Goal: Task Accomplishment & Management: Complete application form

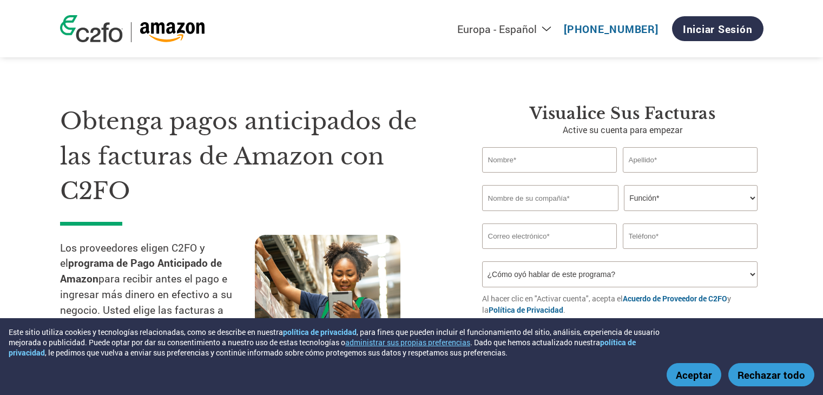
select select "es-ES"
click at [551, 168] on input "text" at bounding box center [549, 159] width 135 height 25
type input "[PERSON_NAME]"
type input "D"
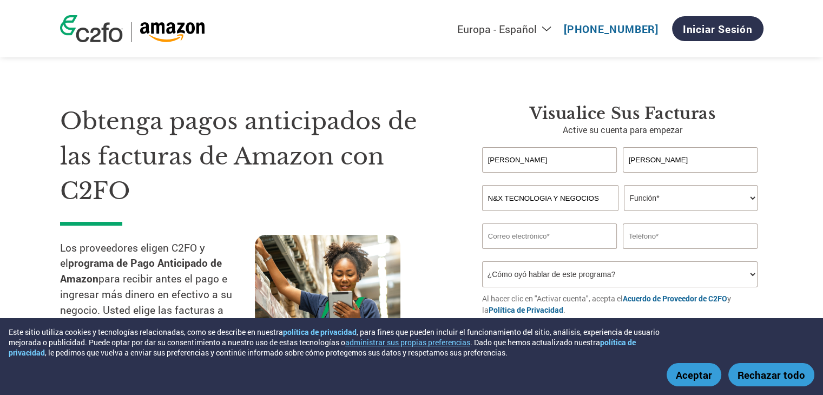
type input "N&X TECNOLOGIA Y NEGOCIOS"
drag, startPoint x: 662, startPoint y: 208, endPoint x: 659, endPoint y: 201, distance: 7.5
click at [661, 208] on select "Función* Director financiero Interventor Gestor de créditos Director de finanza…" at bounding box center [691, 198] width 134 height 26
select select "ACCOUNTING"
click at [624, 185] on select "Función* Director financiero Interventor Gestor de créditos Director de finanza…" at bounding box center [691, 198] width 134 height 26
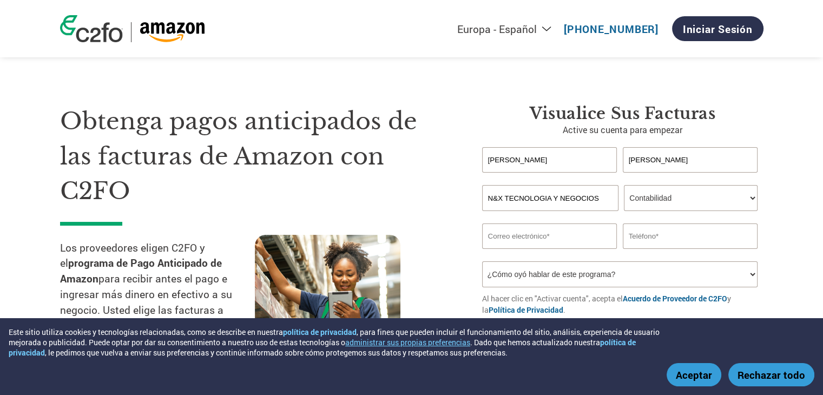
click at [744, 193] on select "Función* Director financiero Interventor Gestor de créditos Director de finanza…" at bounding box center [691, 198] width 134 height 26
click at [794, 201] on section "Obtenga pagos anticipados de las facturas de Amazon con C2FO Los proveedores el…" at bounding box center [411, 213] width 823 height 340
click at [513, 237] on input "email" at bounding box center [549, 235] width 135 height 25
click at [510, 235] on input "email" at bounding box center [549, 235] width 135 height 25
type input "[PERSON_NAME][EMAIL_ADDRESS][PERSON_NAME][DOMAIN_NAME]"
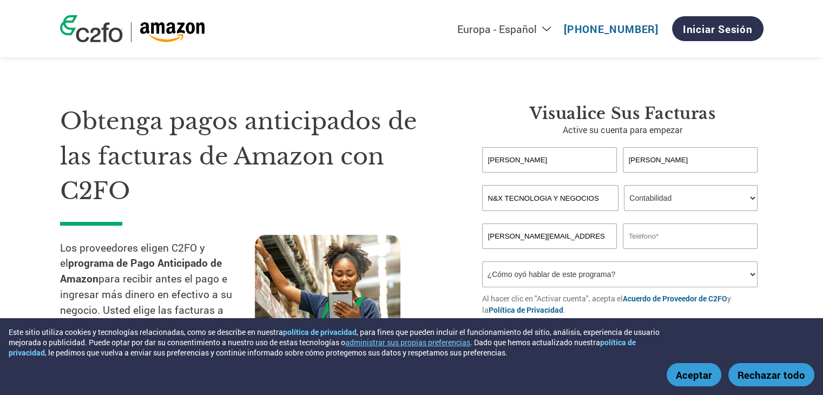
click at [655, 242] on input "text" at bounding box center [689, 235] width 135 height 25
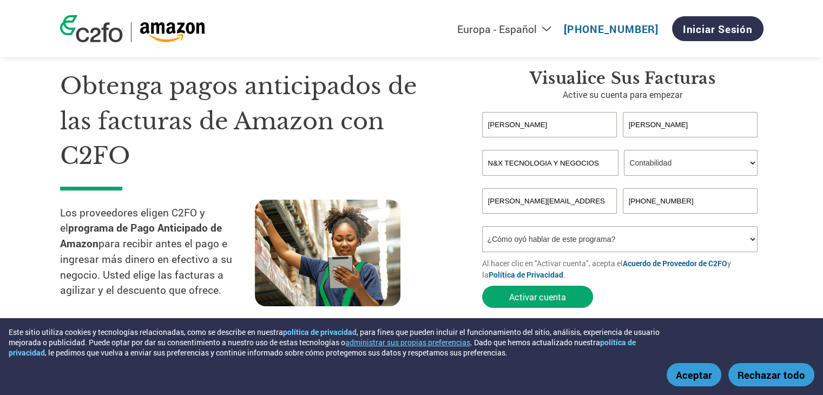
scroll to position [108, 0]
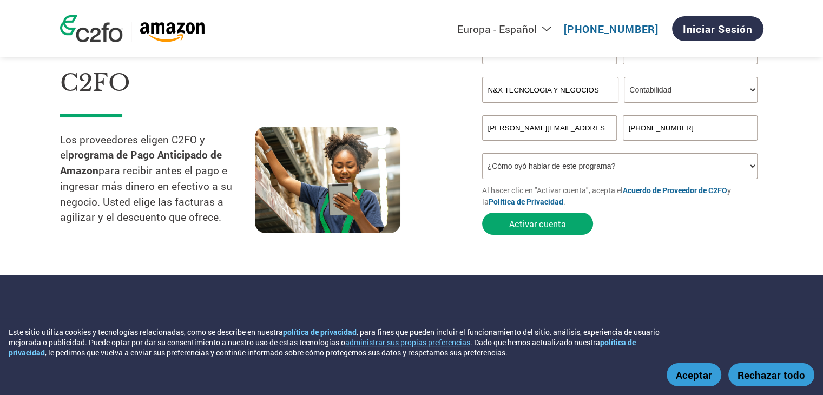
type input "[PHONE_NUMBER]"
click at [547, 171] on select "¿Cómo oyó hablar de este programa? Recibió una carta Correo electrónico Redes s…" at bounding box center [620, 166] width 276 height 26
select select "Received a Letter"
click at [482, 153] on select "¿Cómo oyó hablar de este programa? Recibió una carta Correo electrónico Redes s…" at bounding box center [620, 166] width 276 height 26
click at [469, 233] on div "Visualice sus facturas Active su cuenta para empezar [PERSON_NAME] Invalid firs…" at bounding box center [614, 118] width 297 height 244
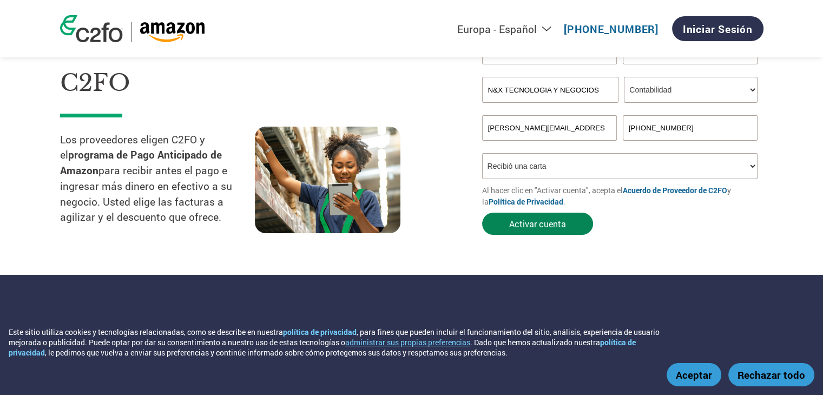
click at [562, 222] on button "Activar cuenta" at bounding box center [537, 224] width 111 height 22
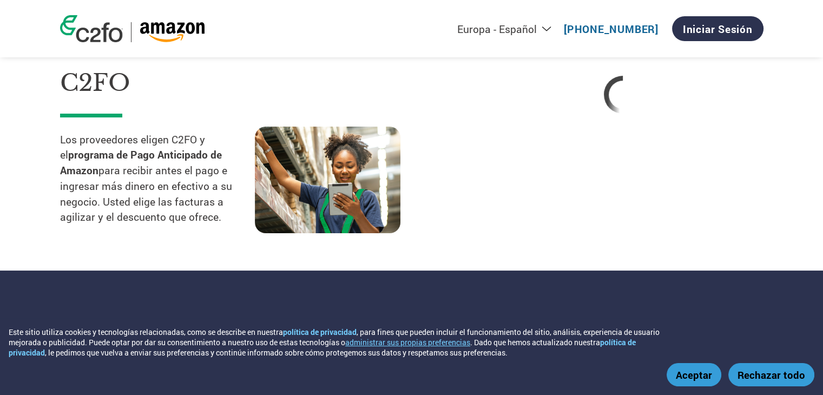
select select "es-ES"
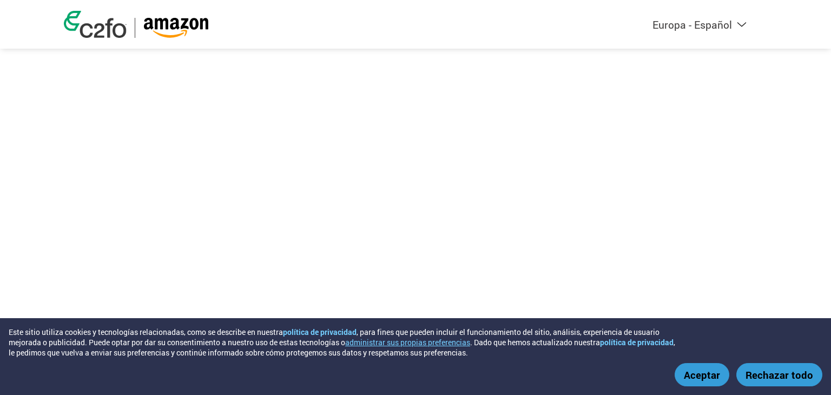
select select "es-ES"
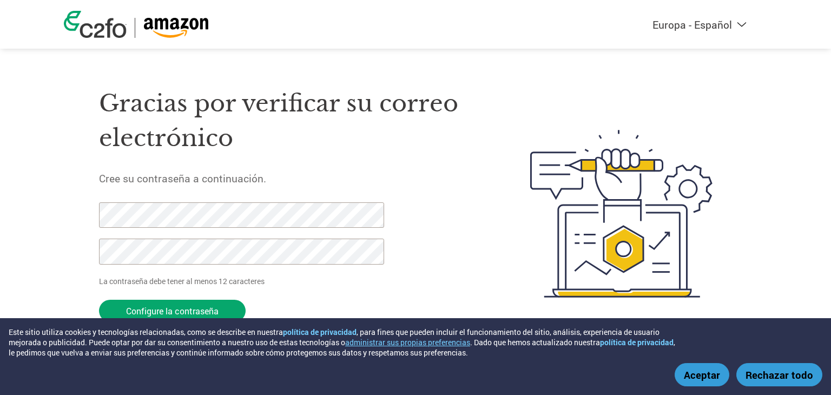
click at [328, 171] on h5 "Cree su contraseña a continuación." at bounding box center [289, 178] width 380 height 14
drag, startPoint x: 159, startPoint y: 304, endPoint x: 36, endPoint y: 211, distance: 154.4
click at [36, 211] on div "Americas - English Américas - Español Américas - Português Amériques - Français…" at bounding box center [415, 170] width 831 height 341
click at [173, 302] on input "Configure la contraseña" at bounding box center [172, 311] width 147 height 22
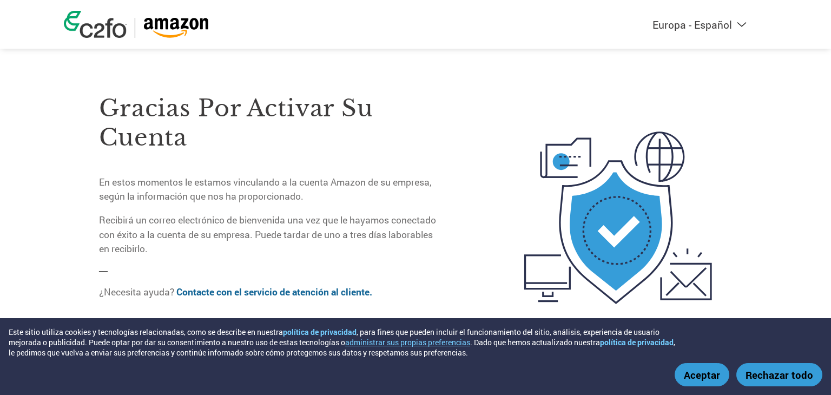
click at [698, 371] on button "Aceptar" at bounding box center [701, 374] width 55 height 23
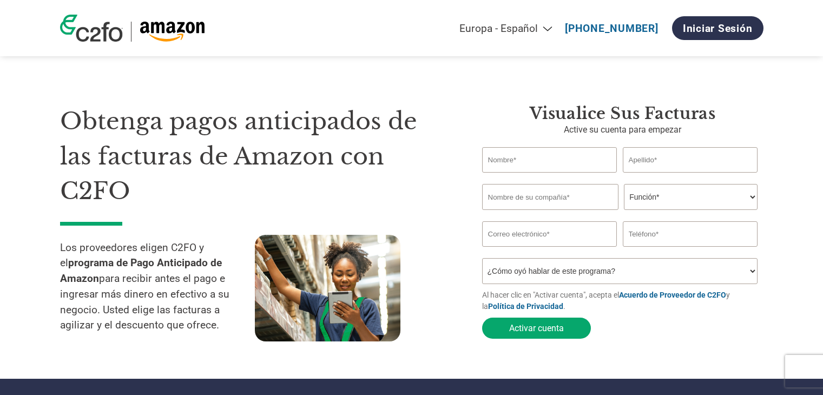
select select "es-ES"
click at [572, 151] on input "text" at bounding box center [549, 159] width 135 height 25
type input "[PERSON_NAME]"
type input "N&X TECNOLOGIA Y NEGOCIOS"
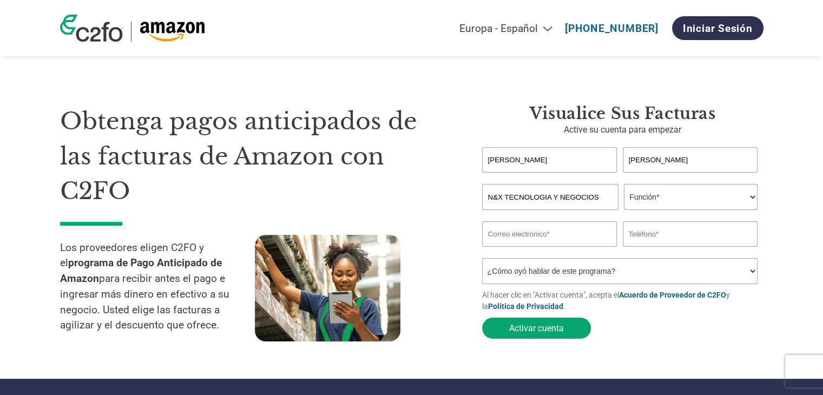
click at [638, 205] on select "Función* Director financiero Interventor Gestor de créditos Director de finanza…" at bounding box center [691, 197] width 134 height 26
select select "ACCOUNTING"
click at [624, 184] on select "Función* Director financiero Interventor Gestor de créditos Director de finanza…" at bounding box center [691, 197] width 134 height 26
click at [556, 232] on input "email" at bounding box center [549, 233] width 135 height 25
paste input "[PERSON_NAME][EMAIL_ADDRESS][PERSON_NAME][DOMAIN_NAME]"
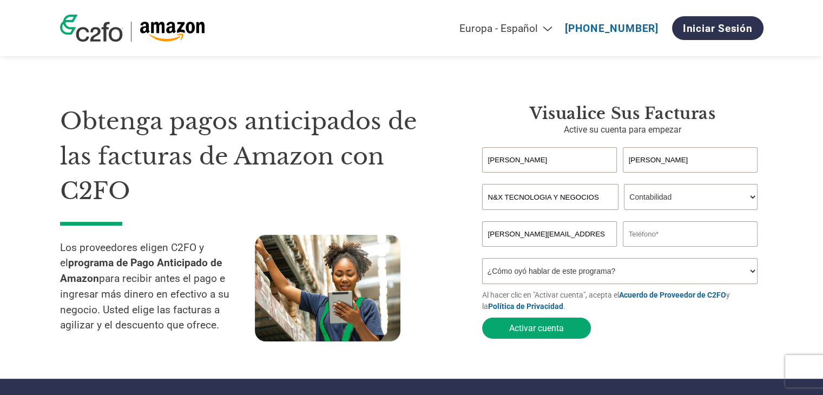
type input "[PERSON_NAME][EMAIL_ADDRESS][PERSON_NAME][DOMAIN_NAME]"
type input "[PHONE_NUMBER]"
click at [605, 283] on select "¿Cómo oyó hablar de este programa? Recibió una carta Correo electrónico Redes s…" at bounding box center [620, 271] width 276 height 26
select select "Received a Letter"
click at [482, 260] on select "¿Cómo oyó hablar de este programa? Recibió una carta Correo electrónico Redes s…" at bounding box center [620, 271] width 276 height 26
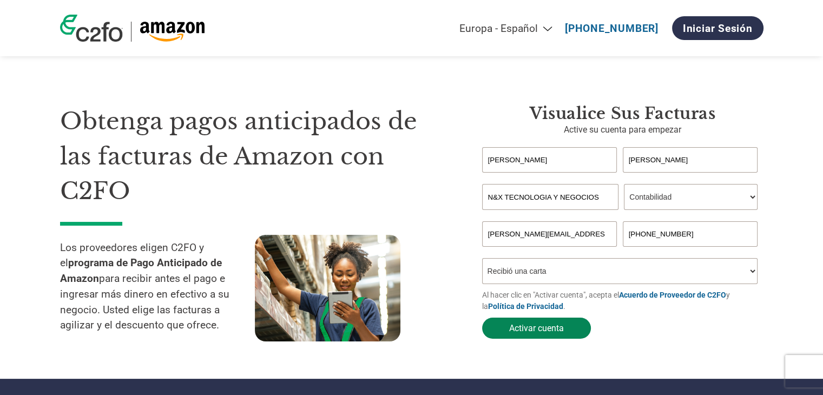
click at [533, 331] on button "Activar cuenta" at bounding box center [536, 327] width 109 height 21
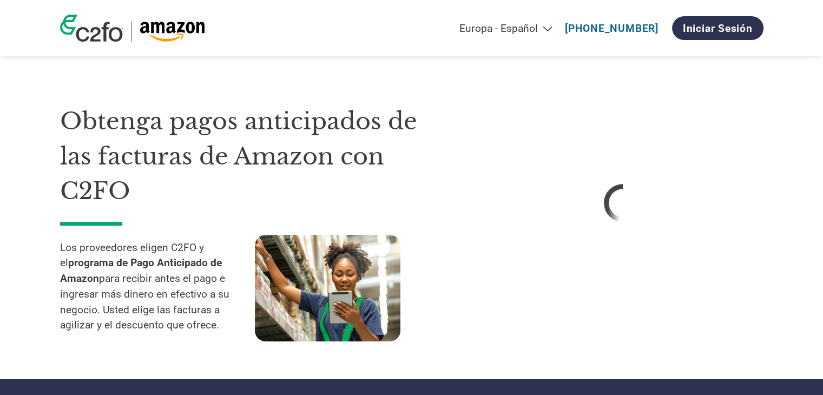
select select "es-ES"
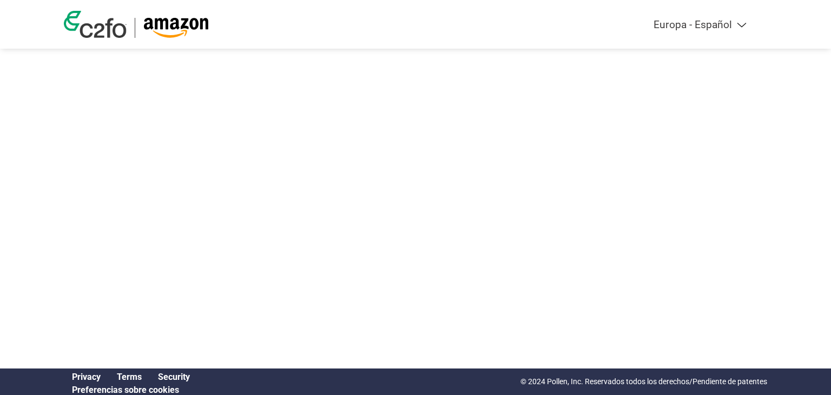
select select "es-ES"
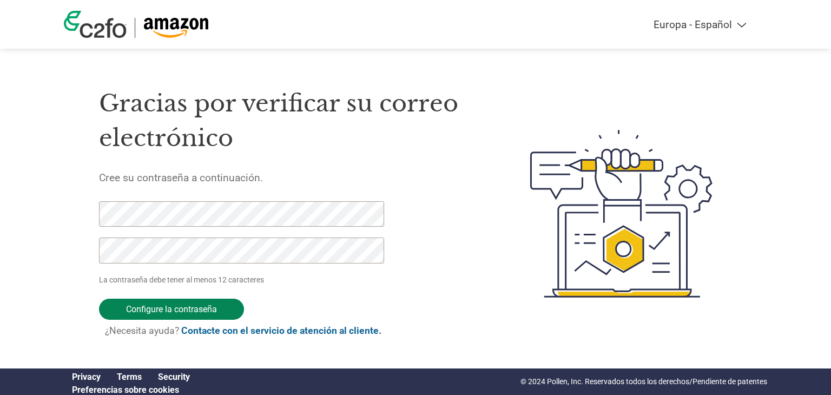
drag, startPoint x: 171, startPoint y: 313, endPoint x: 175, endPoint y: 308, distance: 6.2
click at [170, 313] on input "Configure la contraseña" at bounding box center [171, 309] width 145 height 21
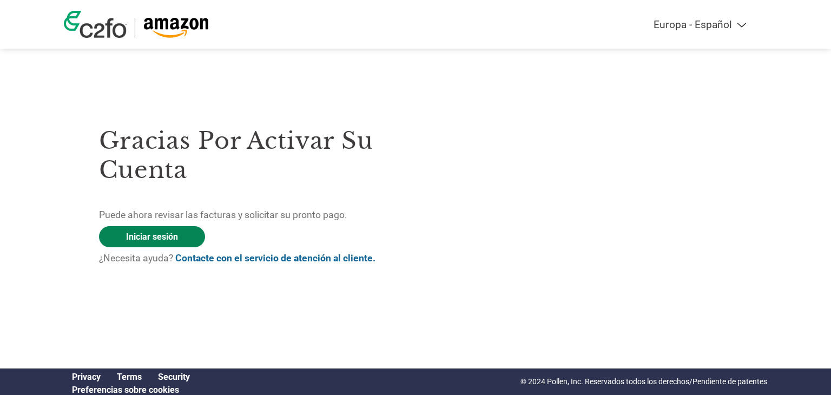
click at [130, 234] on link "Iniciar sesión" at bounding box center [152, 236] width 106 height 21
